Goal: Information Seeking & Learning: Understand process/instructions

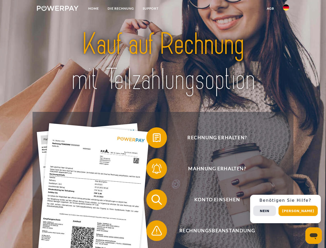
click at [58, 9] on img at bounding box center [58, 8] width 42 height 5
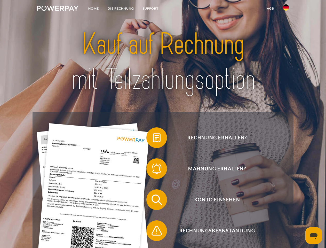
click at [286, 9] on img at bounding box center [286, 7] width 6 height 6
click at [270, 9] on link "agb" at bounding box center [271, 8] width 16 height 9
click at [153, 139] on span at bounding box center [149, 138] width 26 height 26
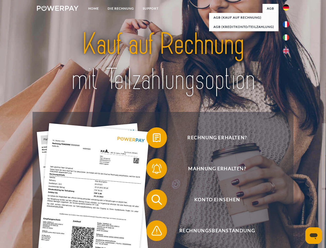
click at [153, 170] on div "Rechnung erhalten? Mahnung erhalten? Konto einsehen" at bounding box center [163, 215] width 261 height 207
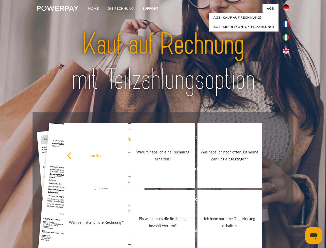
click at [153, 201] on link "Bis wann muss die Rechnung bezahlt werden?" at bounding box center [163, 222] width 64 height 65
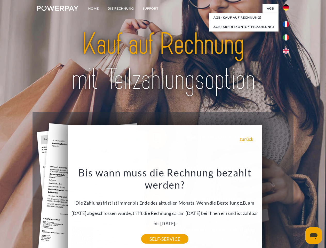
click at [288, 209] on div "Rechnung erhalten? Mahnung erhalten? Konto einsehen" at bounding box center [163, 215] width 261 height 207
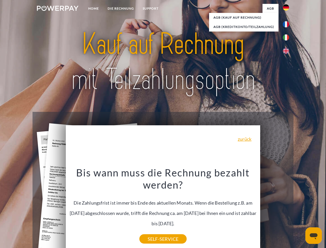
click at [275, 210] on span "Konto einsehen" at bounding box center [217, 199] width 127 height 21
click at [300, 211] on header "Home DIE RECHNUNG SUPPORT" at bounding box center [163, 178] width 326 height 357
